Goal: Information Seeking & Learning: Learn about a topic

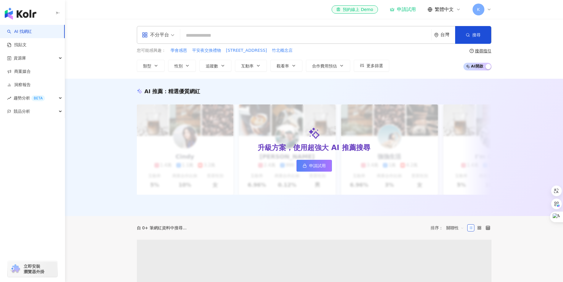
click at [237, 31] on input "search" at bounding box center [306, 35] width 246 height 11
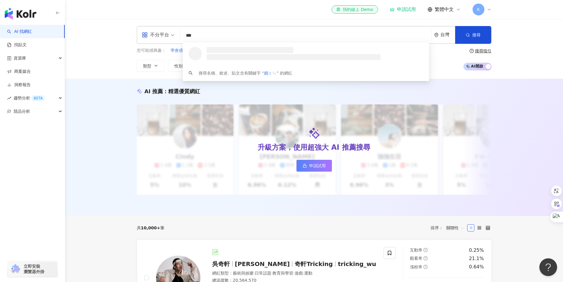
type input "**"
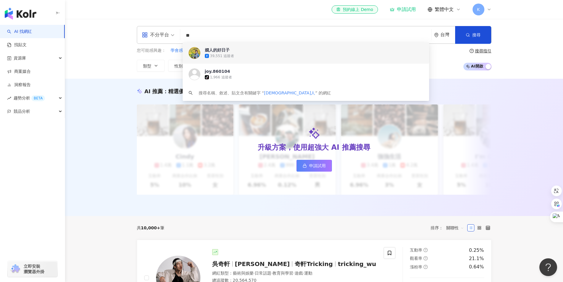
click at [223, 53] on div "39,551 追蹤者" at bounding box center [314, 56] width 218 height 6
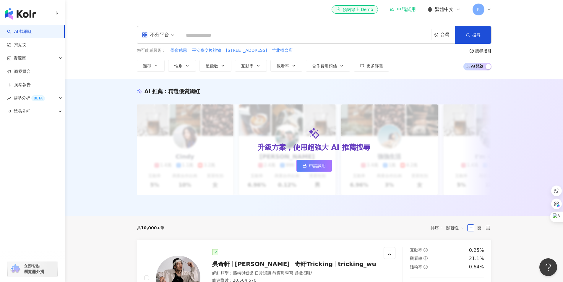
click at [487, 9] on icon at bounding box center [489, 9] width 5 height 5
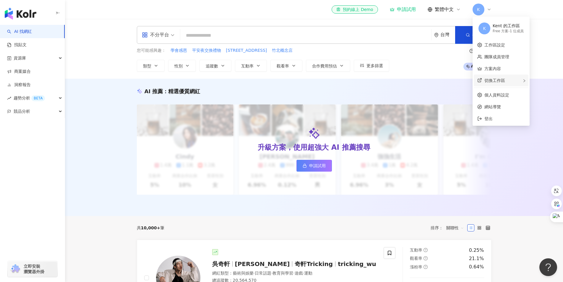
click at [500, 80] on span "切換工作區" at bounding box center [494, 80] width 21 height 5
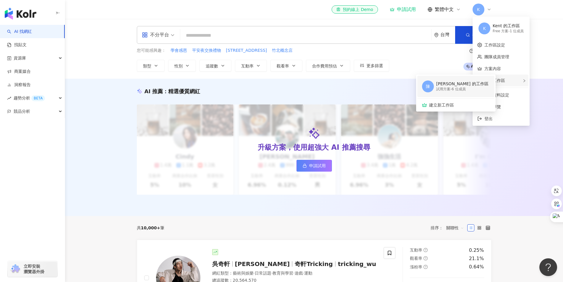
click at [450, 87] on div "試用方案 - 6 位成員" at bounding box center [462, 89] width 52 height 5
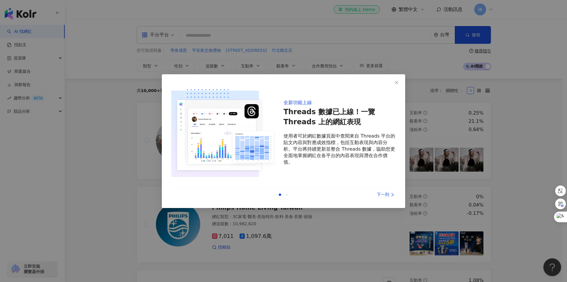
click at [382, 194] on div "下一則" at bounding box center [374, 194] width 44 height 7
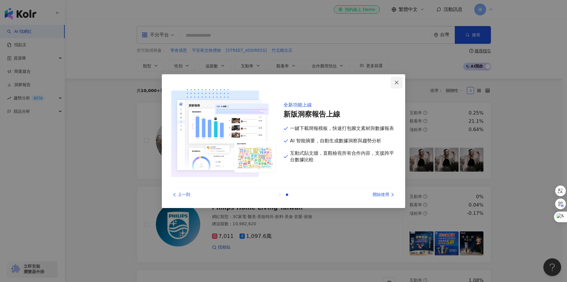
click at [396, 82] on icon "close" at bounding box center [397, 82] width 5 height 5
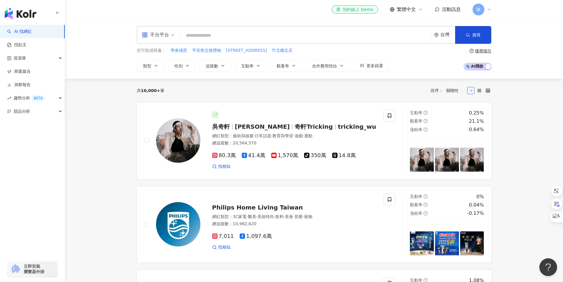
click at [212, 35] on input "search" at bounding box center [306, 35] width 246 height 11
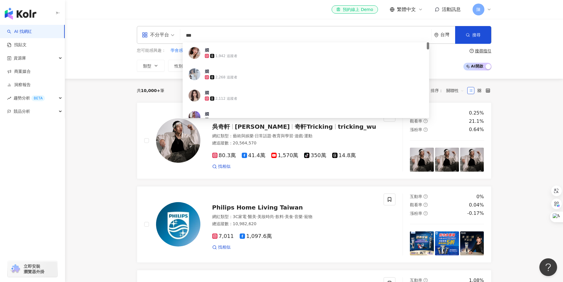
type input "**"
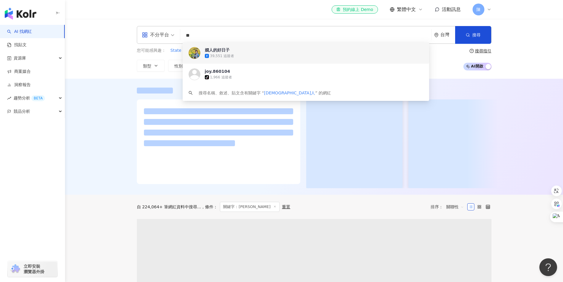
click at [228, 51] on div "嫺人的好日子" at bounding box center [217, 50] width 25 height 6
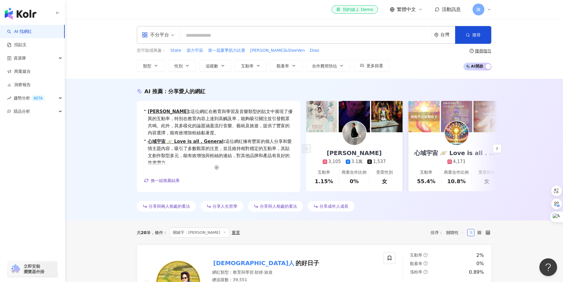
click at [215, 36] on input "search" at bounding box center [306, 35] width 246 height 11
paste input "**********"
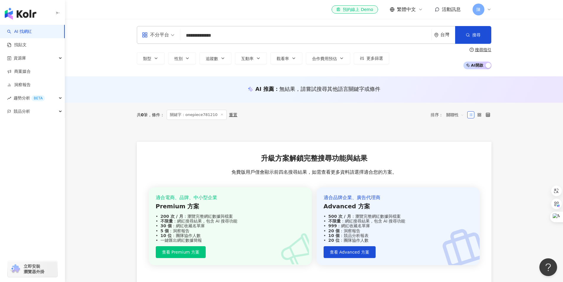
type input "**********"
click at [19, 30] on link "AI 找網紅" at bounding box center [19, 32] width 25 height 6
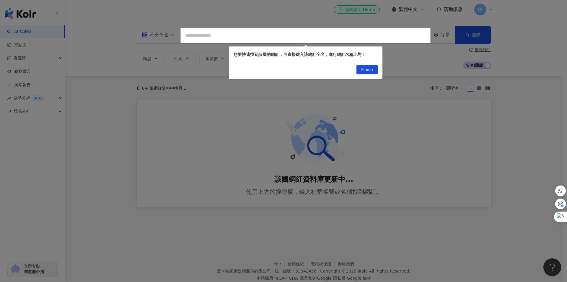
click at [209, 34] on div at bounding box center [283, 141] width 567 height 282
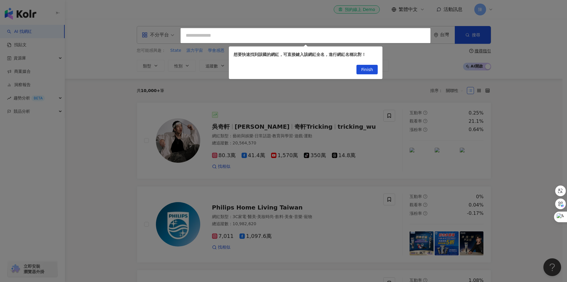
click at [237, 39] on div at bounding box center [283, 141] width 567 height 282
click at [236, 33] on div at bounding box center [283, 141] width 567 height 282
click at [274, 29] on div at bounding box center [283, 141] width 567 height 282
drag, startPoint x: 350, startPoint y: 40, endPoint x: 353, endPoint y: 41, distance: 3.4
click at [351, 40] on div at bounding box center [283, 141] width 567 height 282
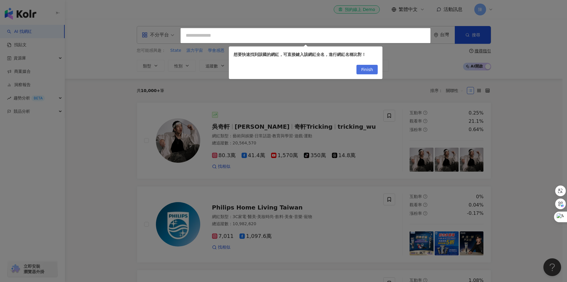
click at [367, 70] on span "Finish" at bounding box center [367, 69] width 12 height 9
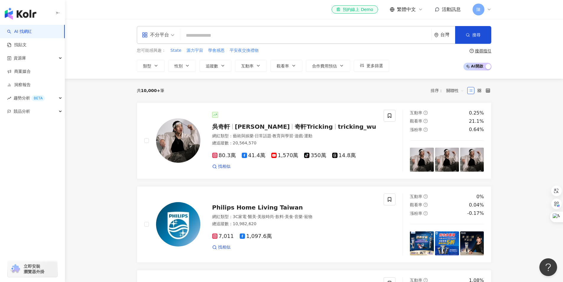
click at [297, 37] on input "search" at bounding box center [306, 35] width 246 height 11
paste input "**********"
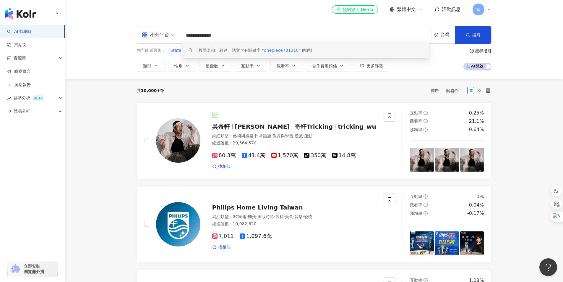
type input "**********"
drag, startPoint x: 227, startPoint y: 37, endPoint x: 157, endPoint y: 39, distance: 69.5
click at [157, 39] on div "**********" at bounding box center [314, 35] width 355 height 18
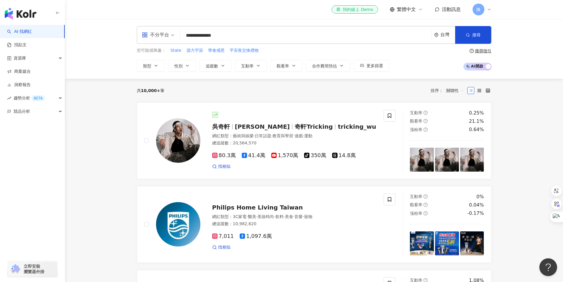
scroll to position [0, 0]
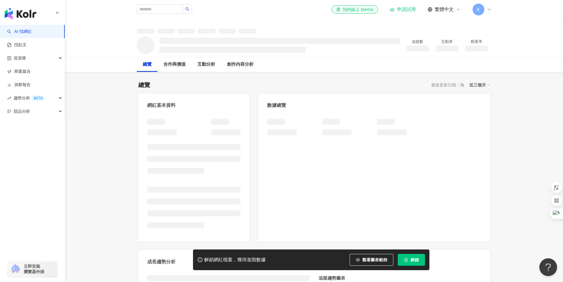
click at [407, 260] on icon "lock" at bounding box center [406, 259] width 4 height 4
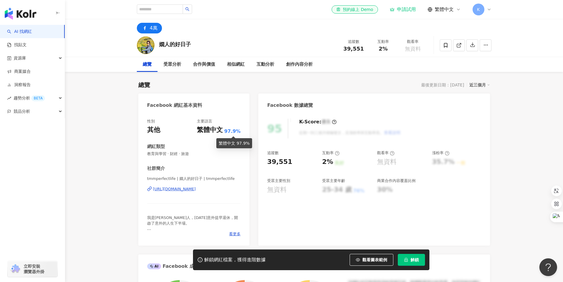
click at [412, 261] on span "解鎖" at bounding box center [414, 259] width 8 height 5
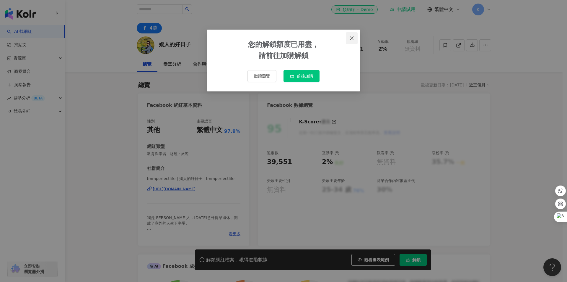
click at [351, 38] on icon "close" at bounding box center [352, 38] width 5 height 5
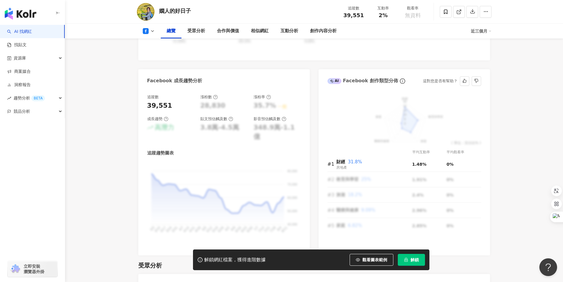
scroll to position [325, 0]
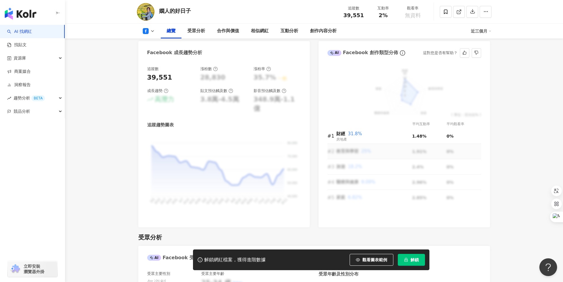
click at [358, 150] on td "教育與學習 25%" at bounding box center [374, 151] width 76 height 15
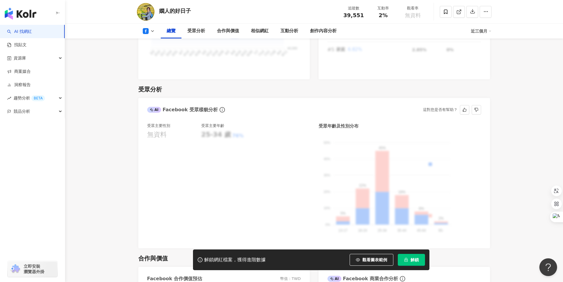
scroll to position [562, 0]
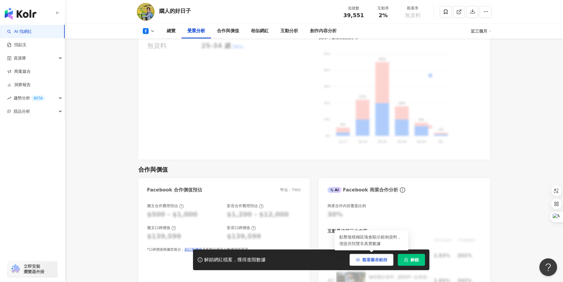
click at [368, 259] on span "觀看圖表範例" at bounding box center [374, 259] width 25 height 5
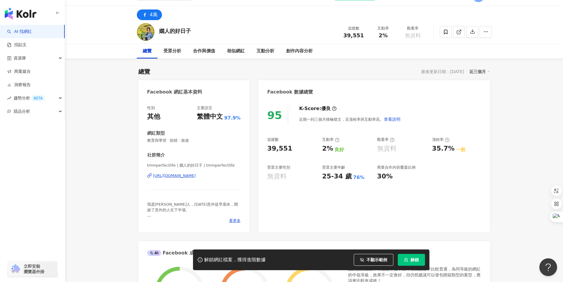
scroll to position [0, 0]
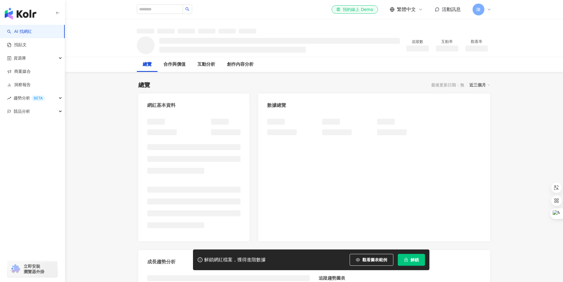
click at [414, 260] on span "解鎖" at bounding box center [414, 259] width 8 height 5
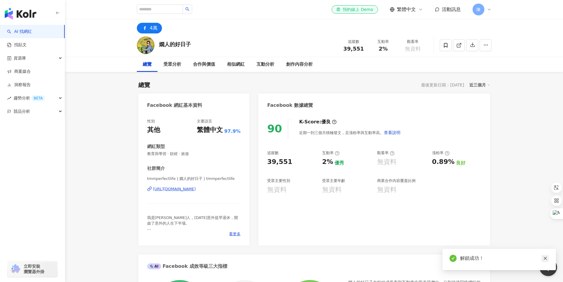
click at [547, 259] on icon "close" at bounding box center [545, 258] width 4 height 4
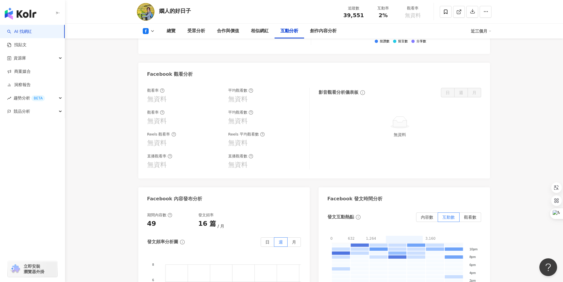
scroll to position [875, 0]
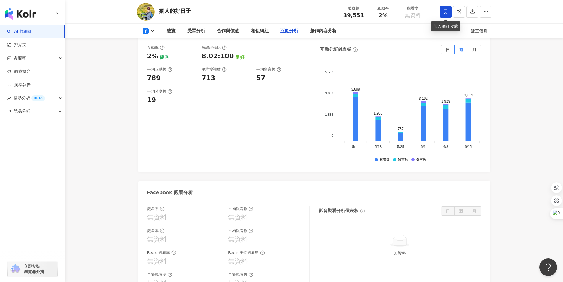
click at [445, 12] on icon at bounding box center [445, 11] width 5 height 5
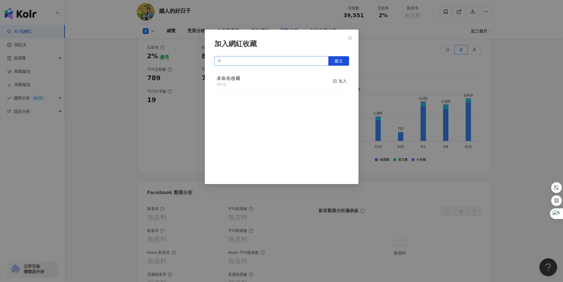
click at [289, 61] on input "text" at bounding box center [271, 60] width 114 height 9
type input "*"
click at [340, 61] on span "建立" at bounding box center [339, 61] width 8 height 5
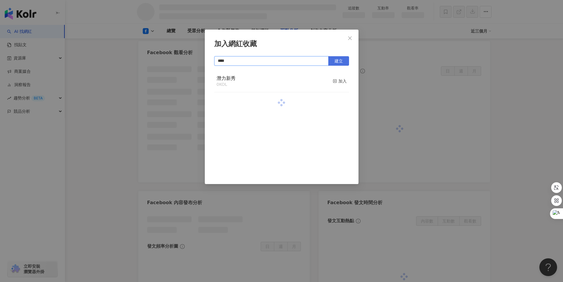
scroll to position [792, 0]
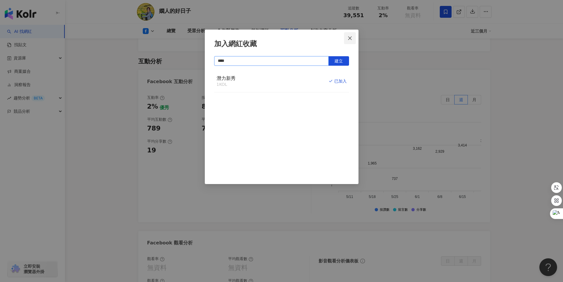
type input "****"
click at [351, 37] on icon "close" at bounding box center [350, 38] width 4 height 4
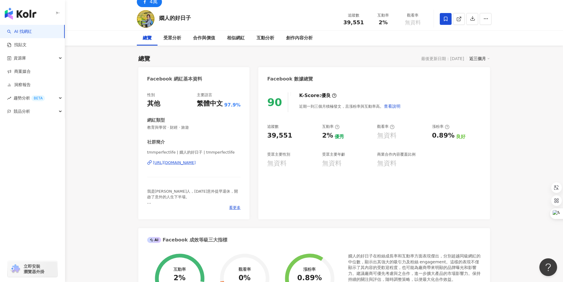
scroll to position [0, 0]
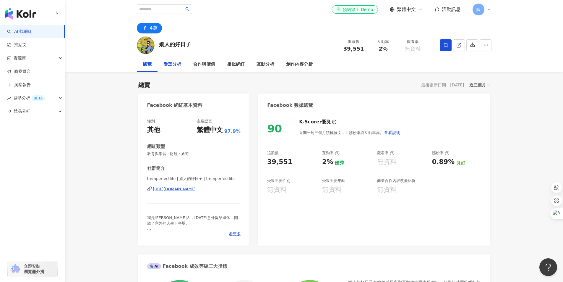
click at [169, 61] on div "受眾分析" at bounding box center [172, 64] width 18 height 7
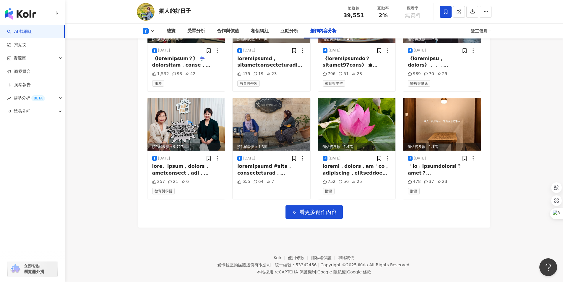
scroll to position [1667, 0]
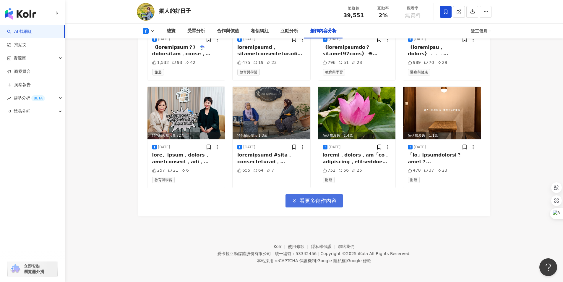
click at [302, 201] on span "看更多創作內容" at bounding box center [317, 200] width 37 height 7
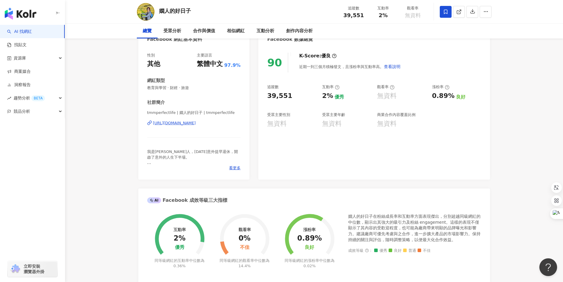
scroll to position [0, 0]
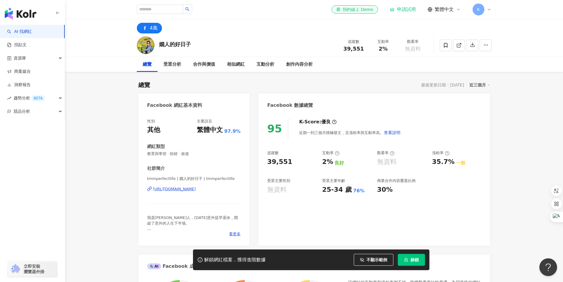
drag, startPoint x: 291, startPoint y: 34, endPoint x: 248, endPoint y: 21, distance: 44.0
